Goal: Navigation & Orientation: Understand site structure

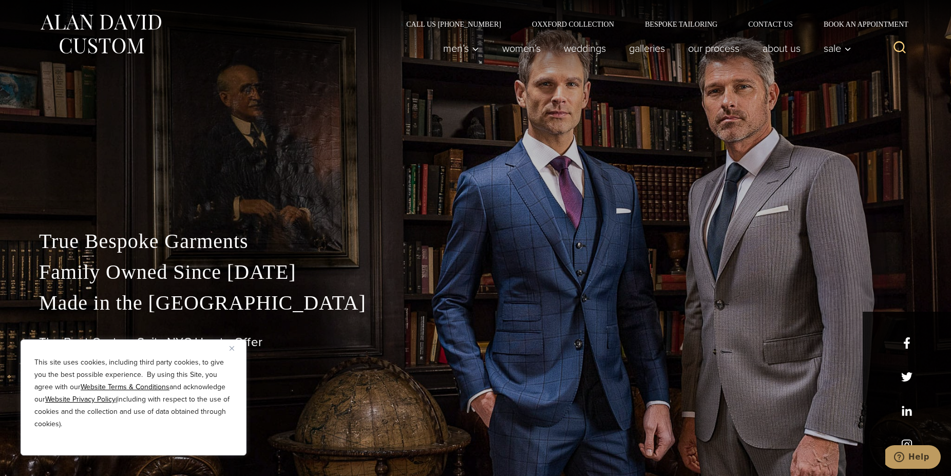
click at [232, 350] on img "Close" at bounding box center [232, 348] width 5 height 5
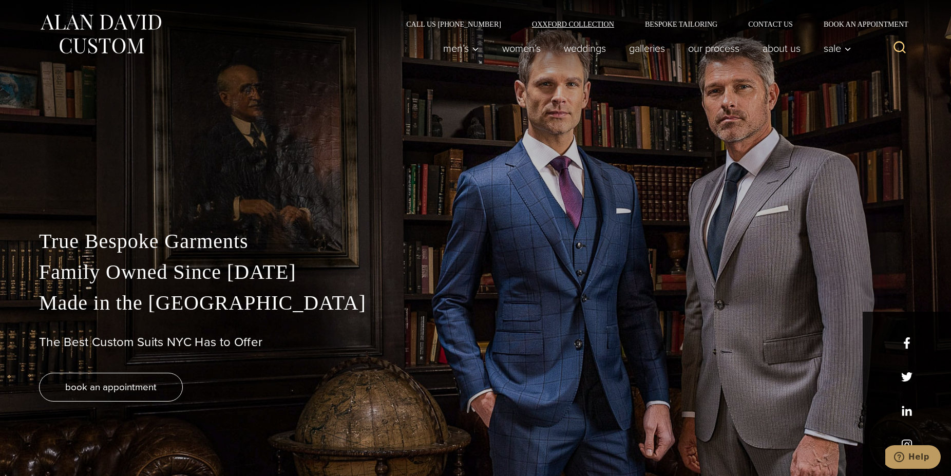
click at [582, 22] on link "Oxxford Collection" at bounding box center [573, 24] width 113 height 7
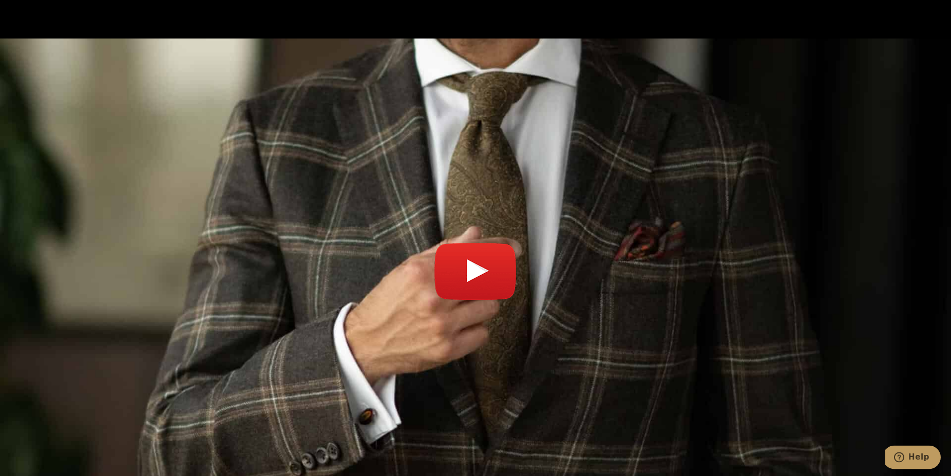
scroll to position [3824, 0]
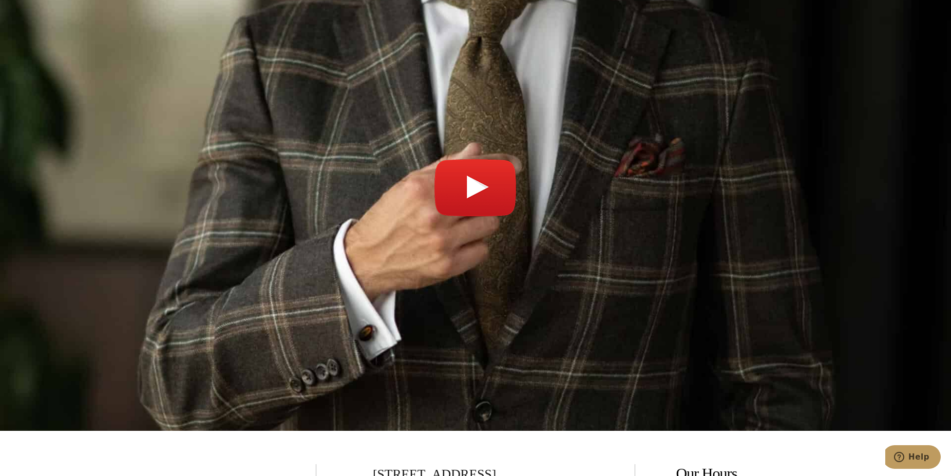
click at [477, 140] on link "Play video" at bounding box center [475, 193] width 951 height 450
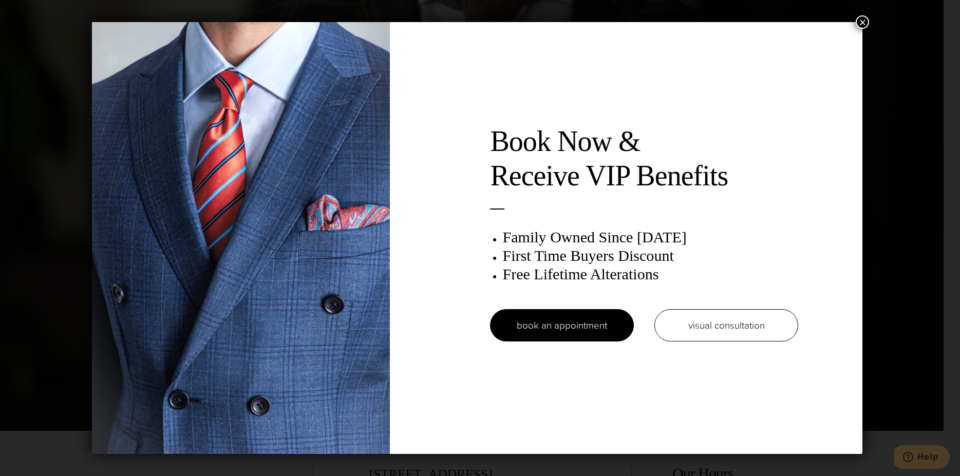
click at [864, 25] on button "×" at bounding box center [862, 21] width 13 height 13
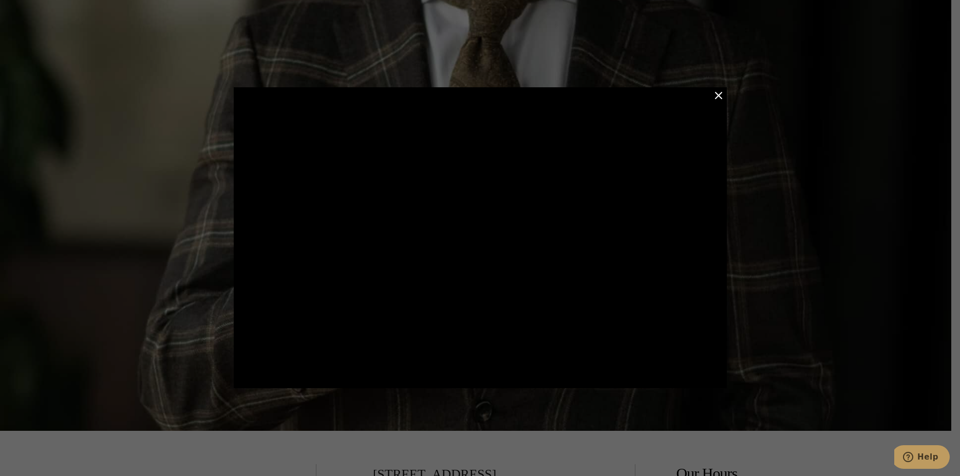
click at [718, 96] on button "Close Modal" at bounding box center [718, 95] width 12 height 12
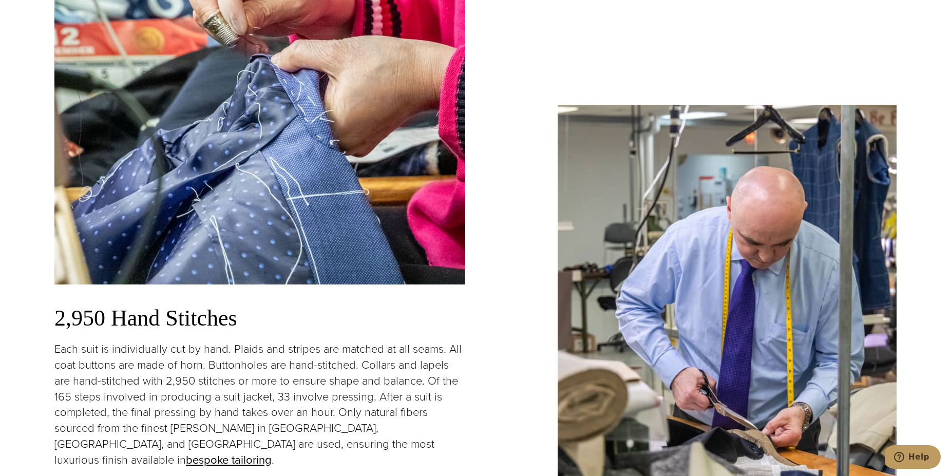
scroll to position [0, 0]
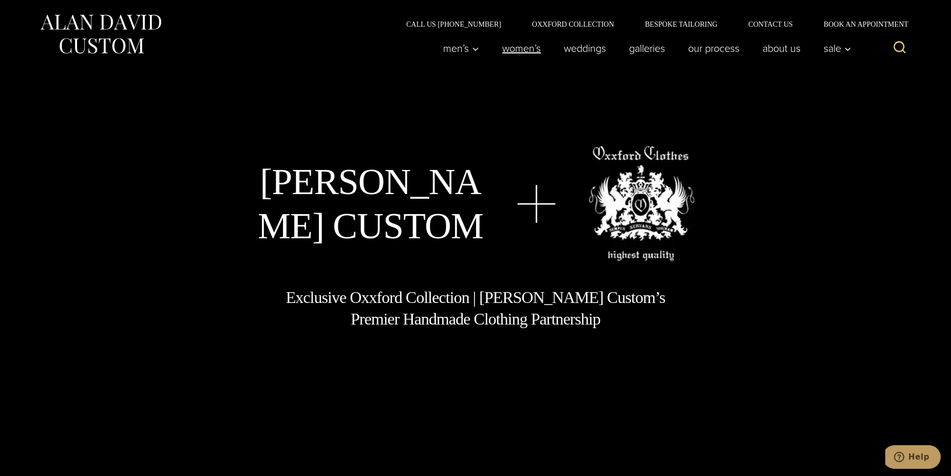
click at [518, 48] on link "Women’s" at bounding box center [522, 48] width 62 height 21
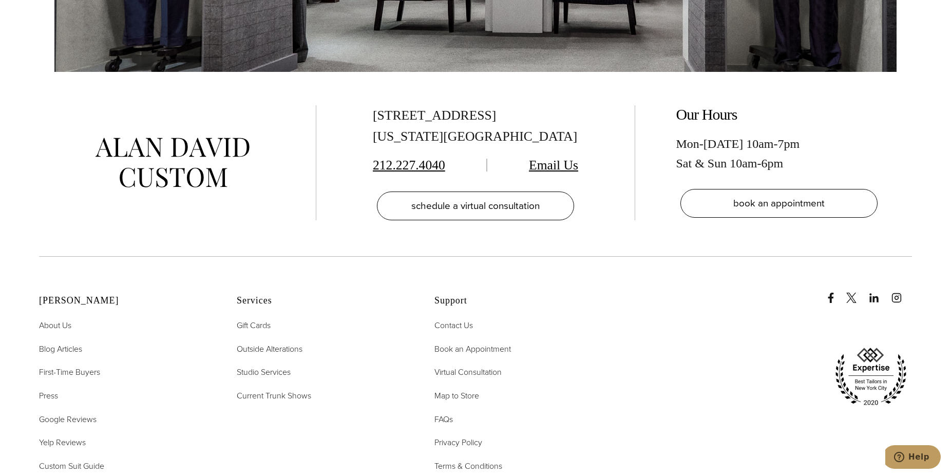
scroll to position [6652, 0]
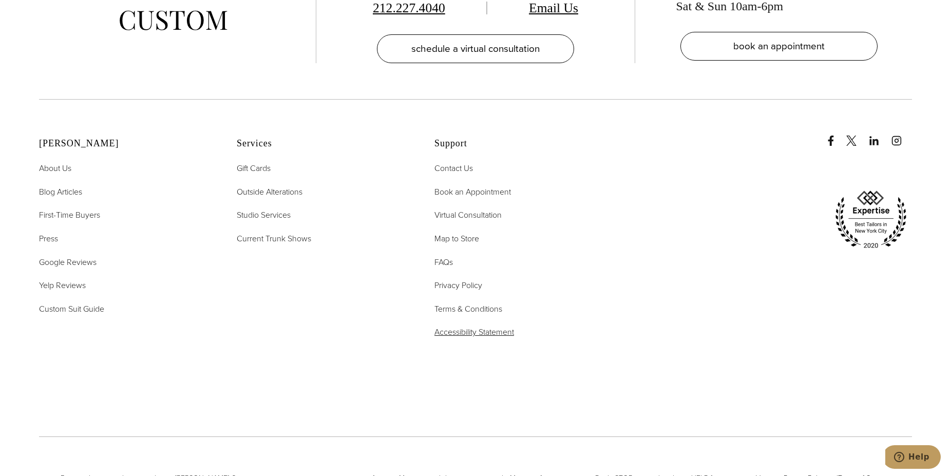
click at [476, 326] on span "Accessibility Statement" at bounding box center [474, 332] width 80 height 12
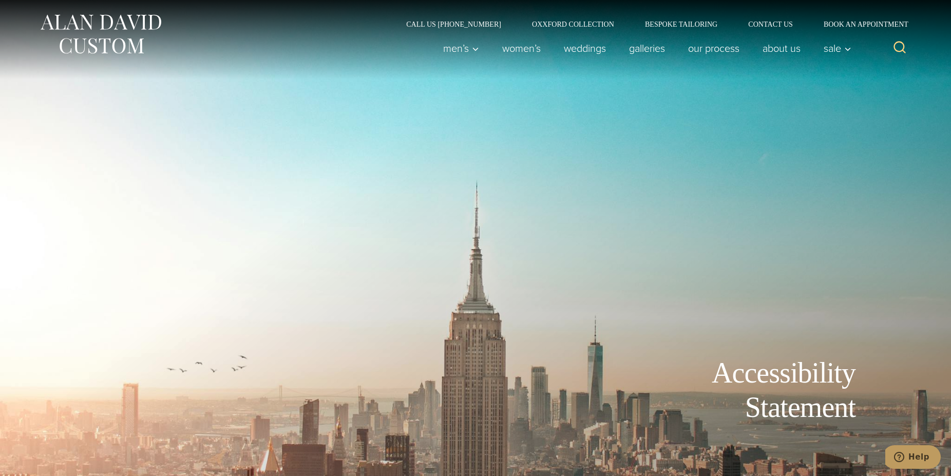
scroll to position [262, 0]
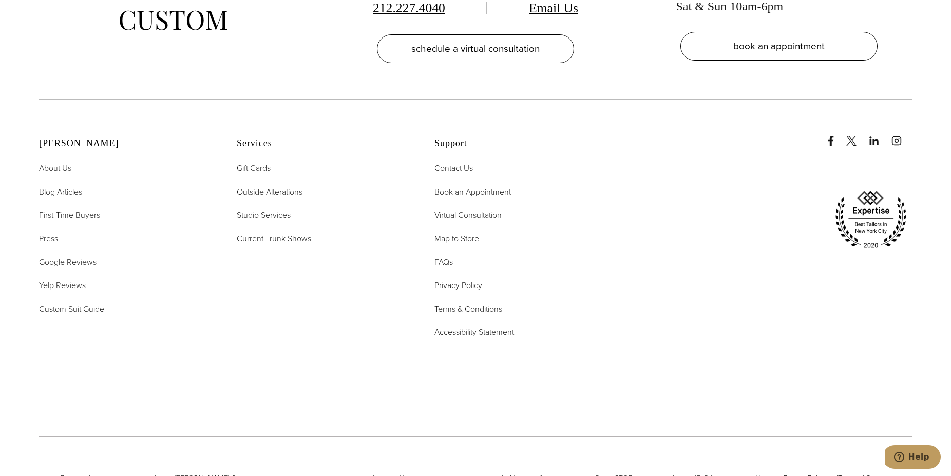
click at [271, 233] on span "Current Trunk Shows" at bounding box center [274, 239] width 74 height 12
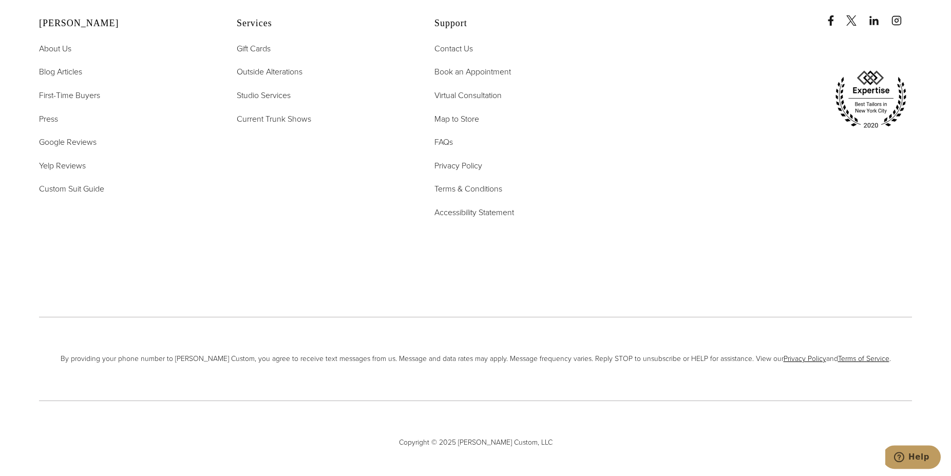
scroll to position [4472, 0]
